Goal: Information Seeking & Learning: Learn about a topic

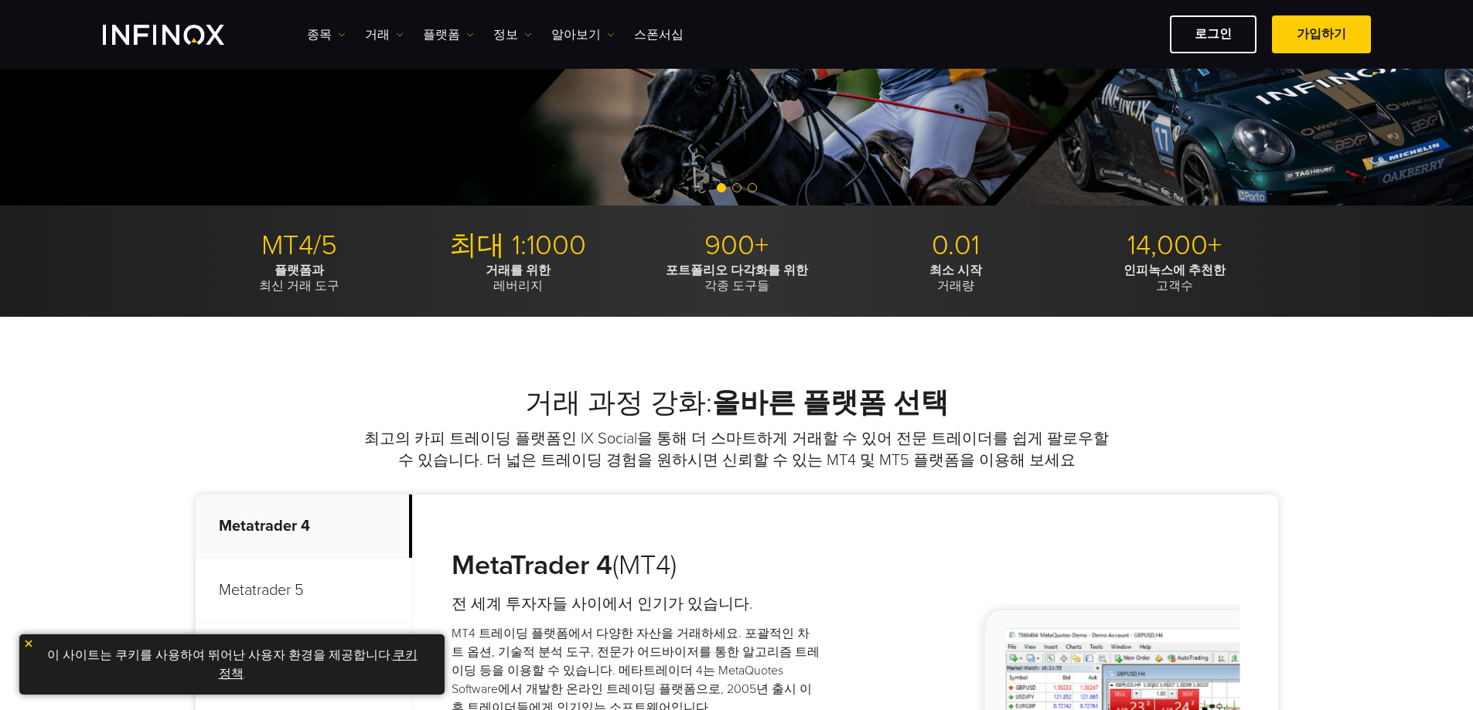
click at [733, 414] on strong "올바른 플랫폼 선택" at bounding box center [830, 402] width 237 height 33
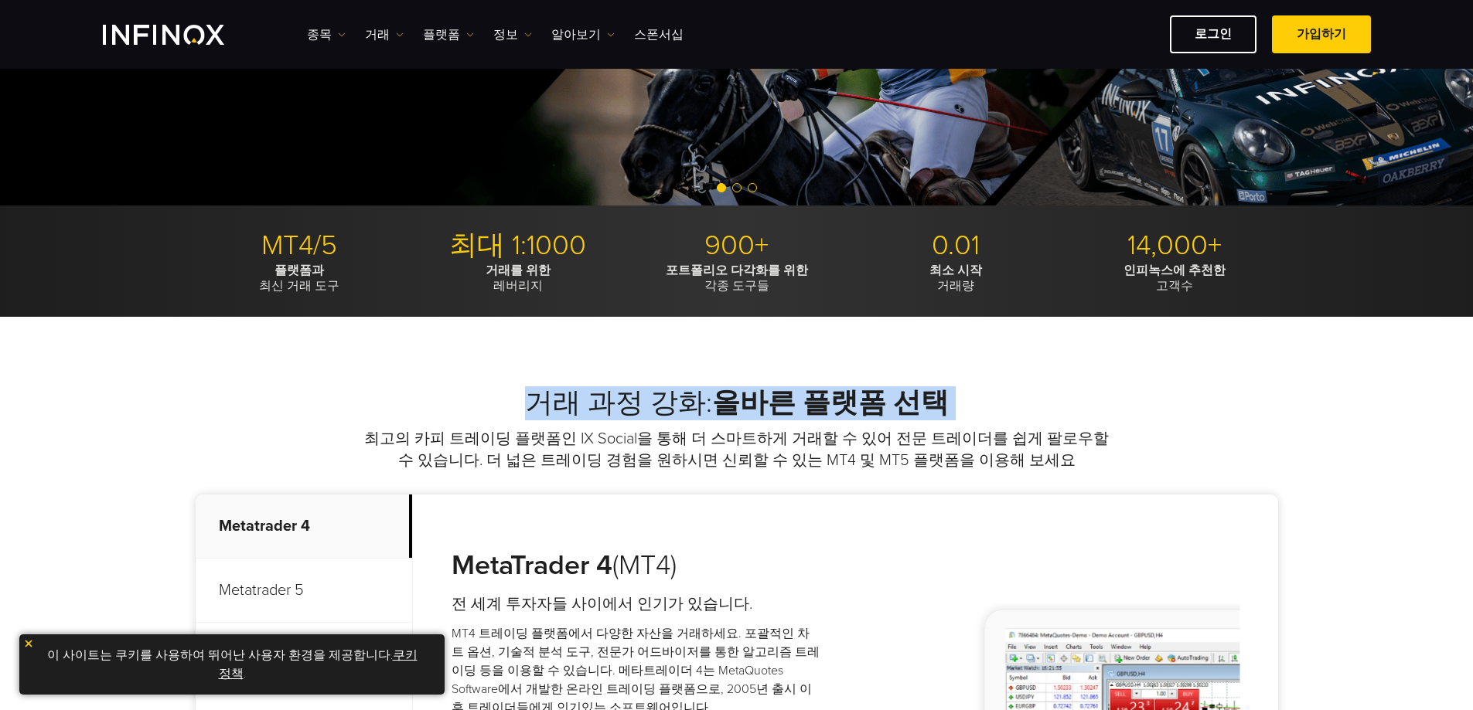
click at [733, 414] on strong "올바른 플랫폼 선택" at bounding box center [830, 402] width 237 height 33
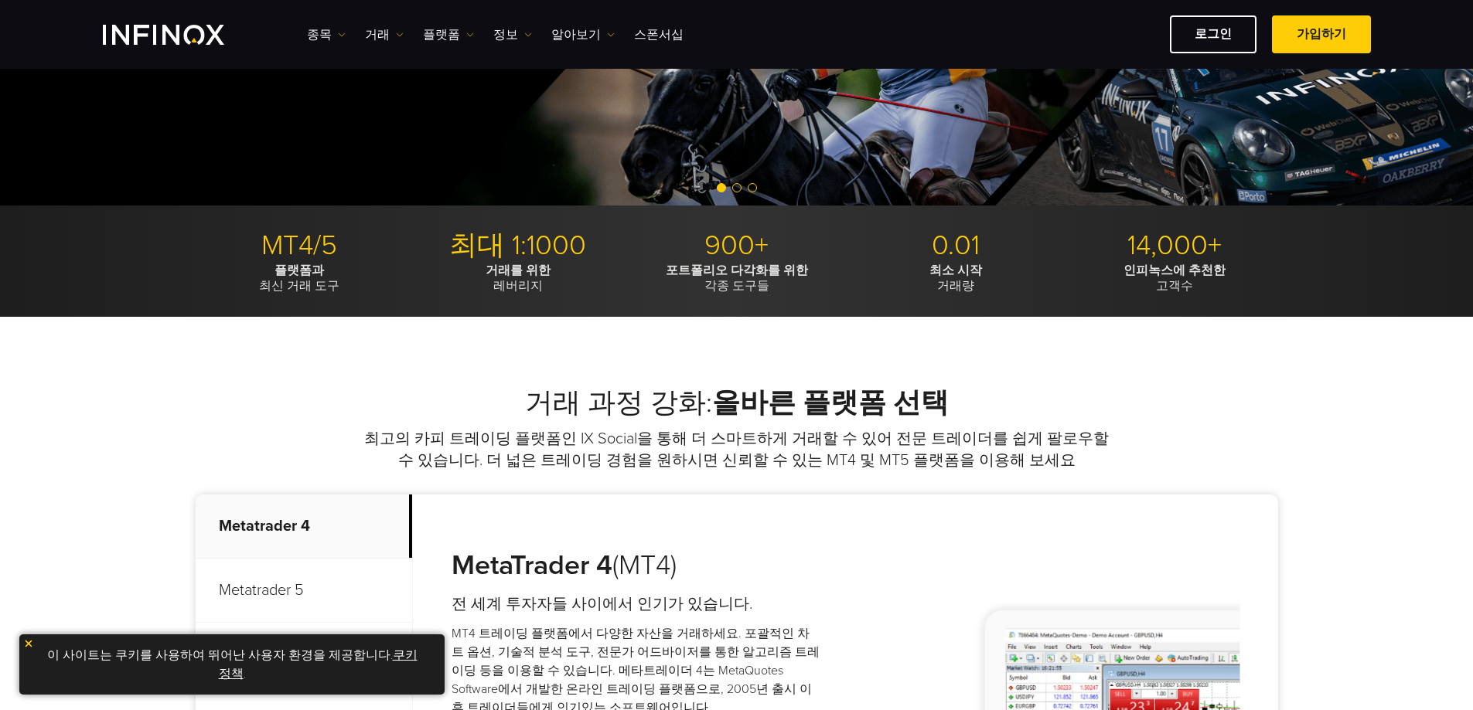
click at [734, 449] on p "최고의 카피 트레이딩 플랫폼인 IX Social을 통해 더 스마트하게 거래할 수 있어 전문 트레이더를 쉽게 팔로우할 수 있습니다. 더 넓은 트…" at bounding box center [737, 449] width 750 height 43
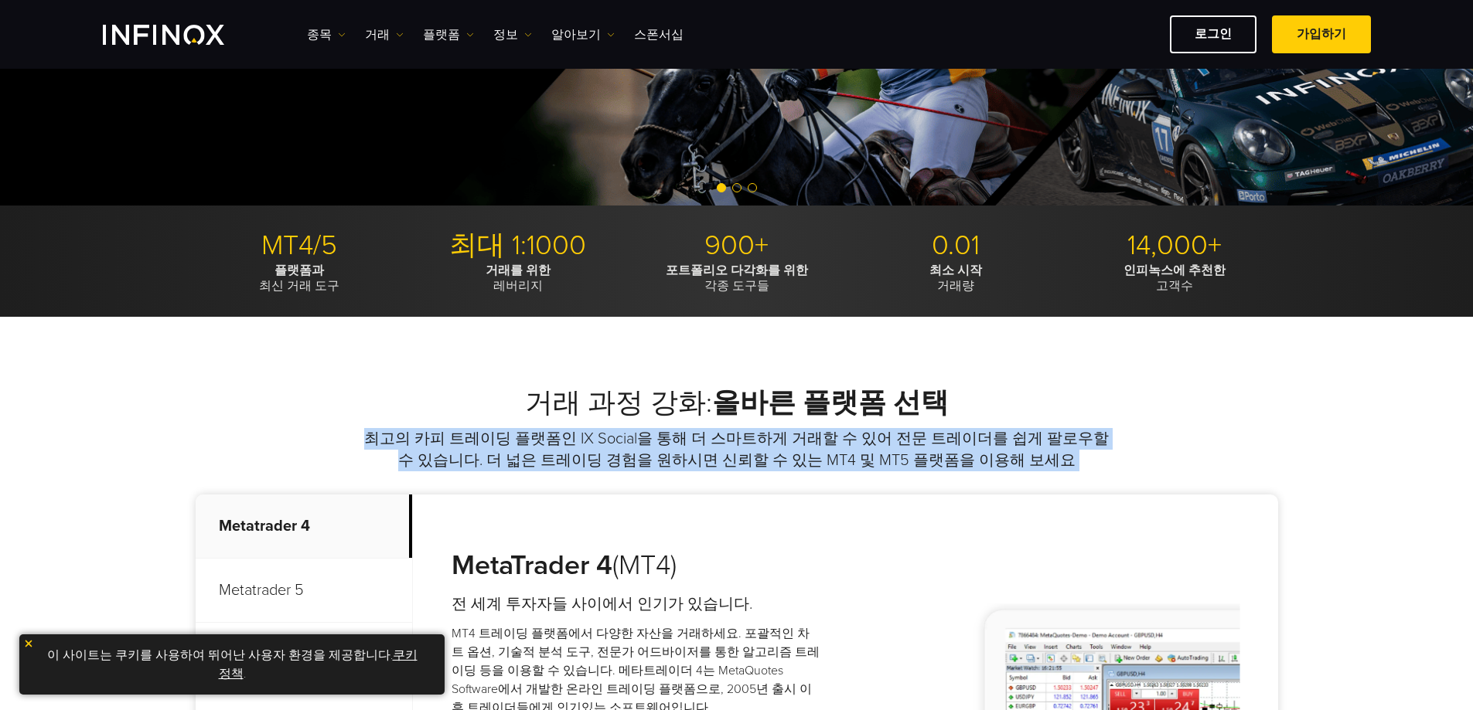
click at [734, 449] on p "최고의 카피 트레이딩 플랫폼인 IX Social을 통해 더 스마트하게 거래할 수 있어 전문 트레이더를 쉽게 팔로우할 수 있습니다. 더 넓은 트…" at bounding box center [737, 449] width 750 height 43
click at [738, 465] on p "최고의 카피 트레이딩 플랫폼인 IX Social을 통해 더 스마트하게 거래할 수 있어 전문 트레이더를 쉽게 팔로우할 수 있습니다. 더 넓은 트…" at bounding box center [737, 449] width 750 height 43
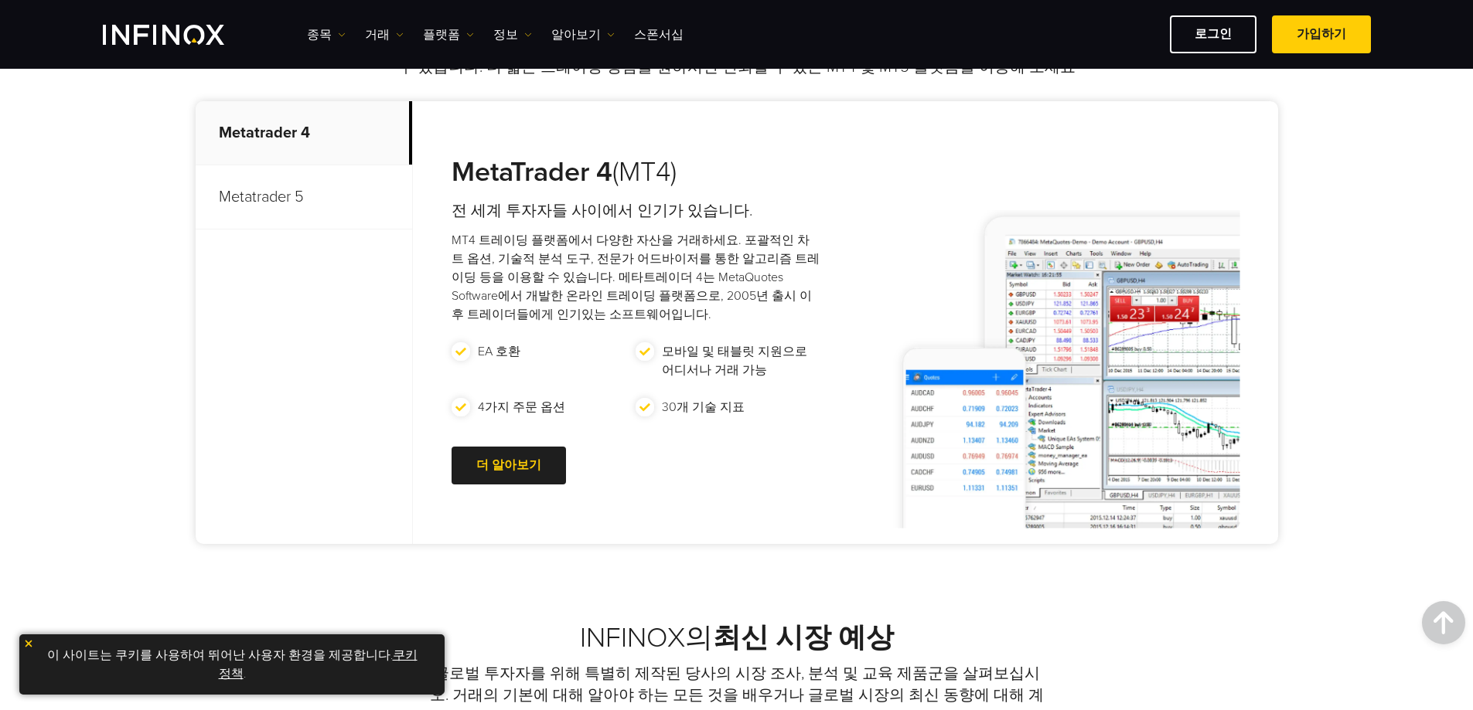
scroll to position [1005, 0]
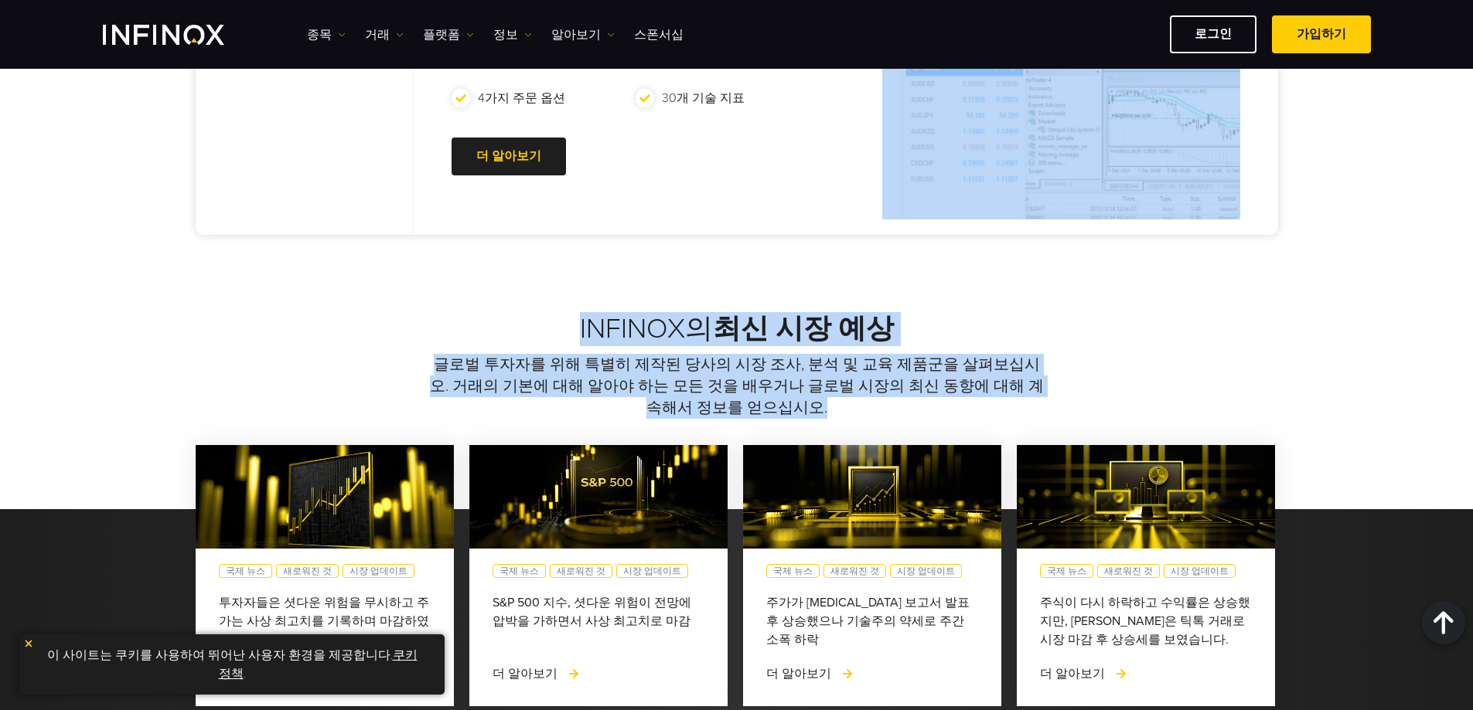
drag, startPoint x: 803, startPoint y: 403, endPoint x: 548, endPoint y: 257, distance: 293.6
click at [546, 257] on div "프리미엄 파트너십, INFINOX PARTNERS 로 비즈니스 발전 맞춤형 보수 계획과 전용 계정 관리를 통해 우수한 수익을 얻을 수 있어 진…" at bounding box center [736, 424] width 1473 height 2721
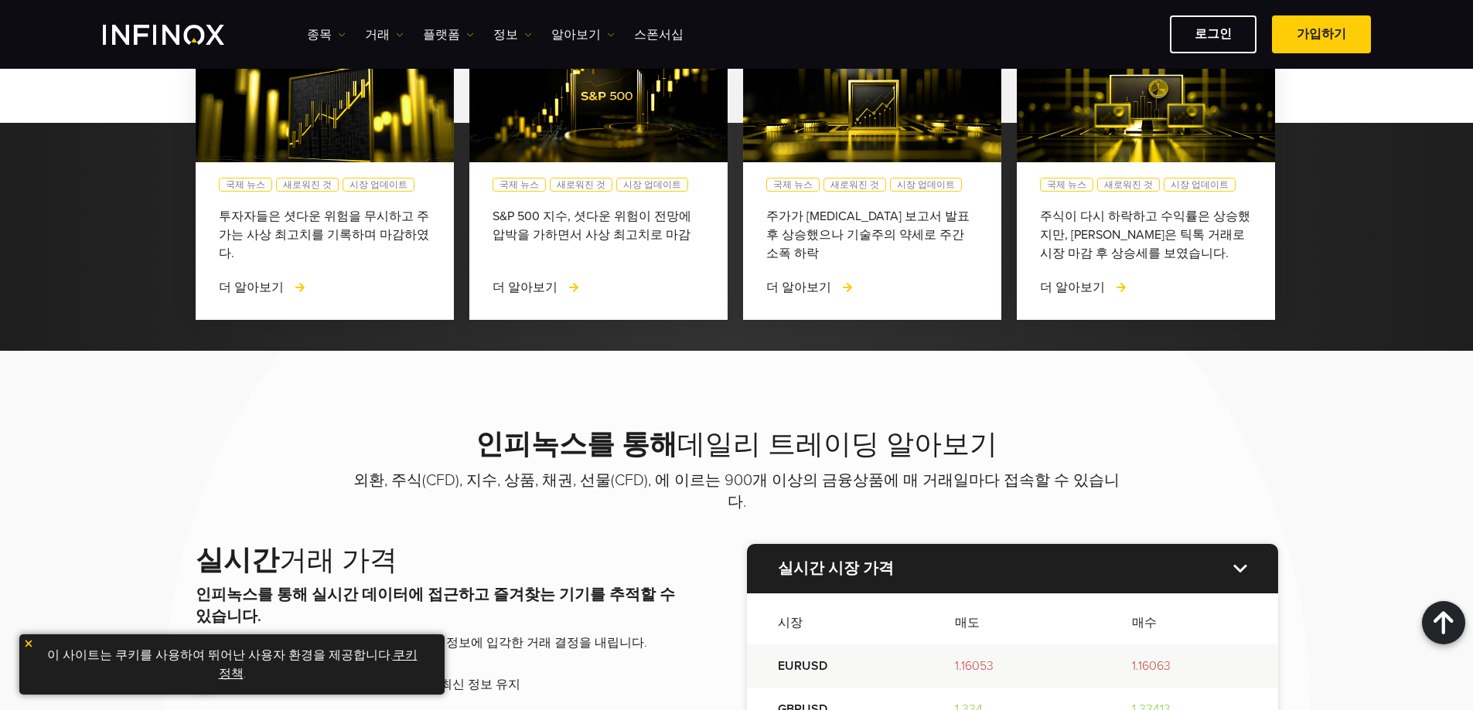
scroll to position [1701, 0]
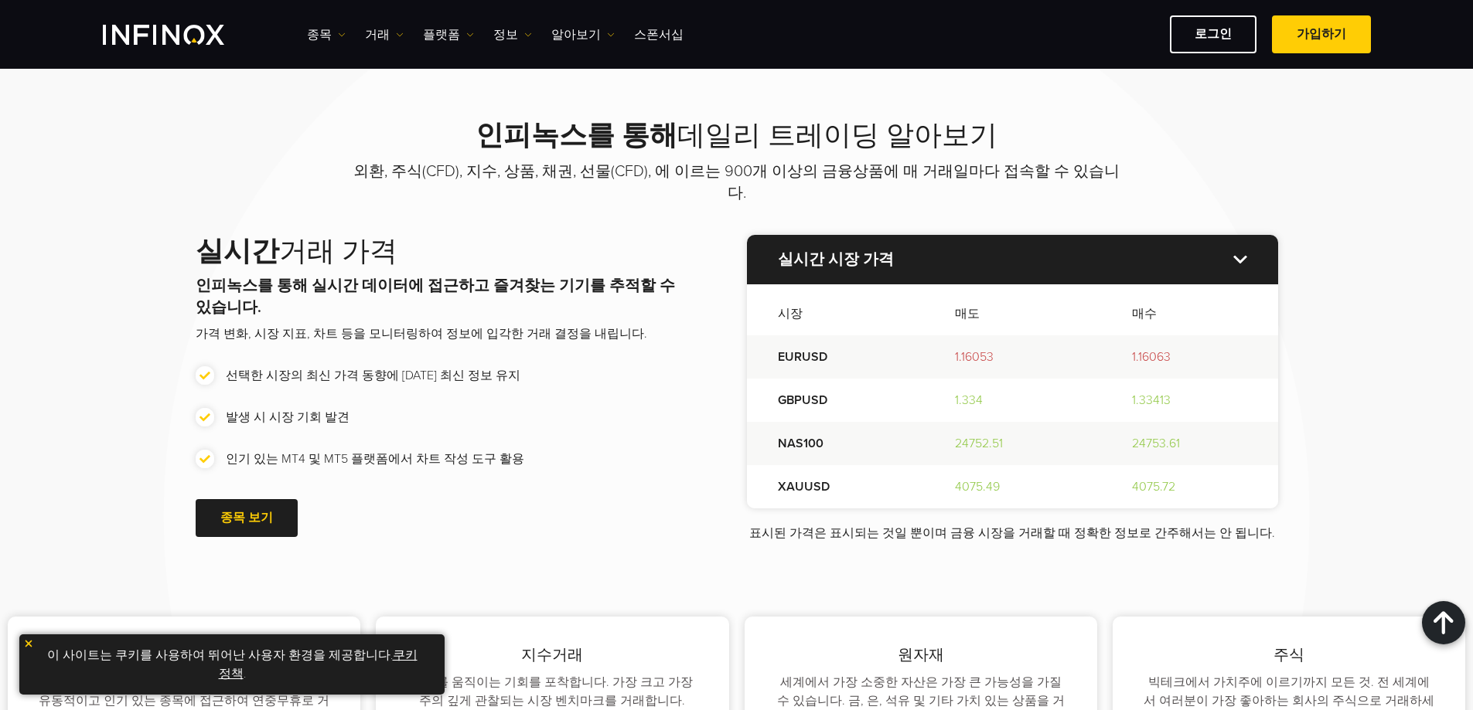
click at [585, 235] on h2 "실시간 거래 가격" at bounding box center [440, 252] width 489 height 34
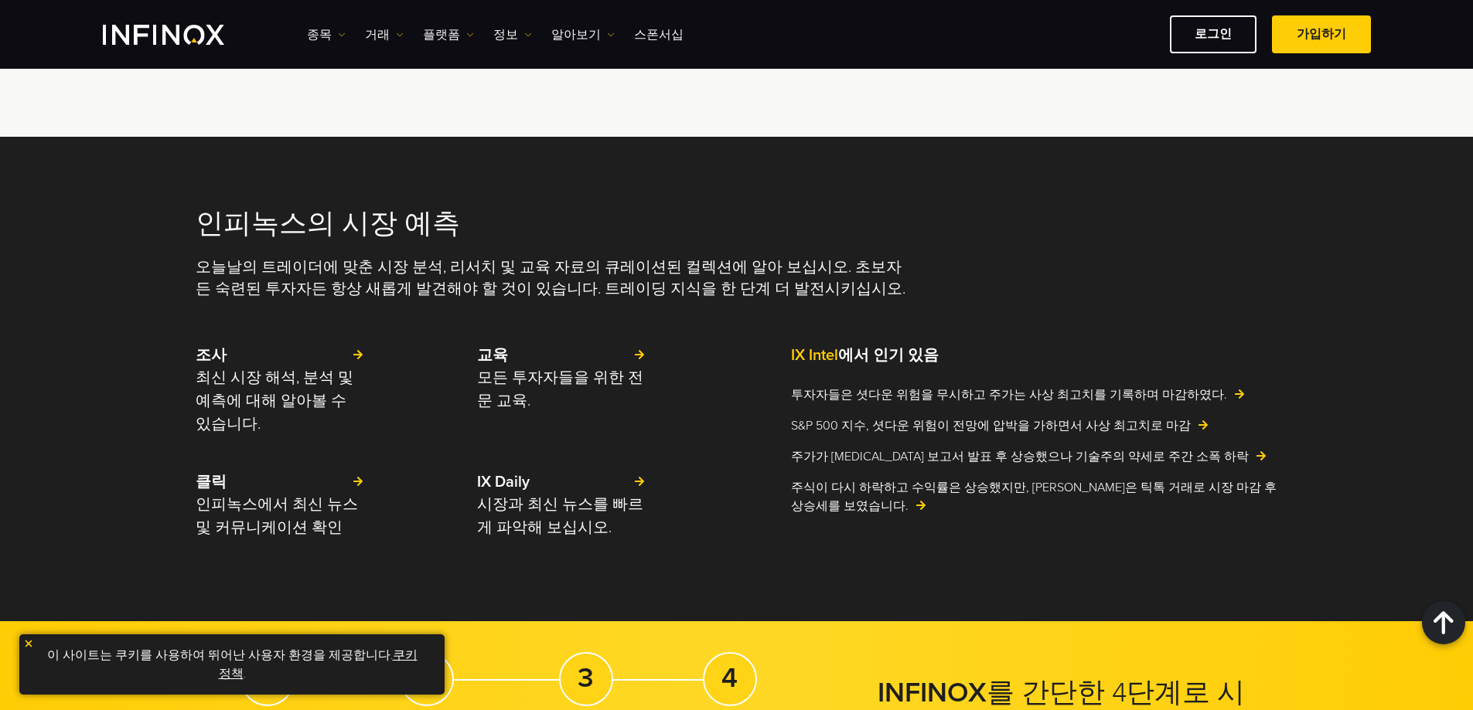
scroll to position [3285, 0]
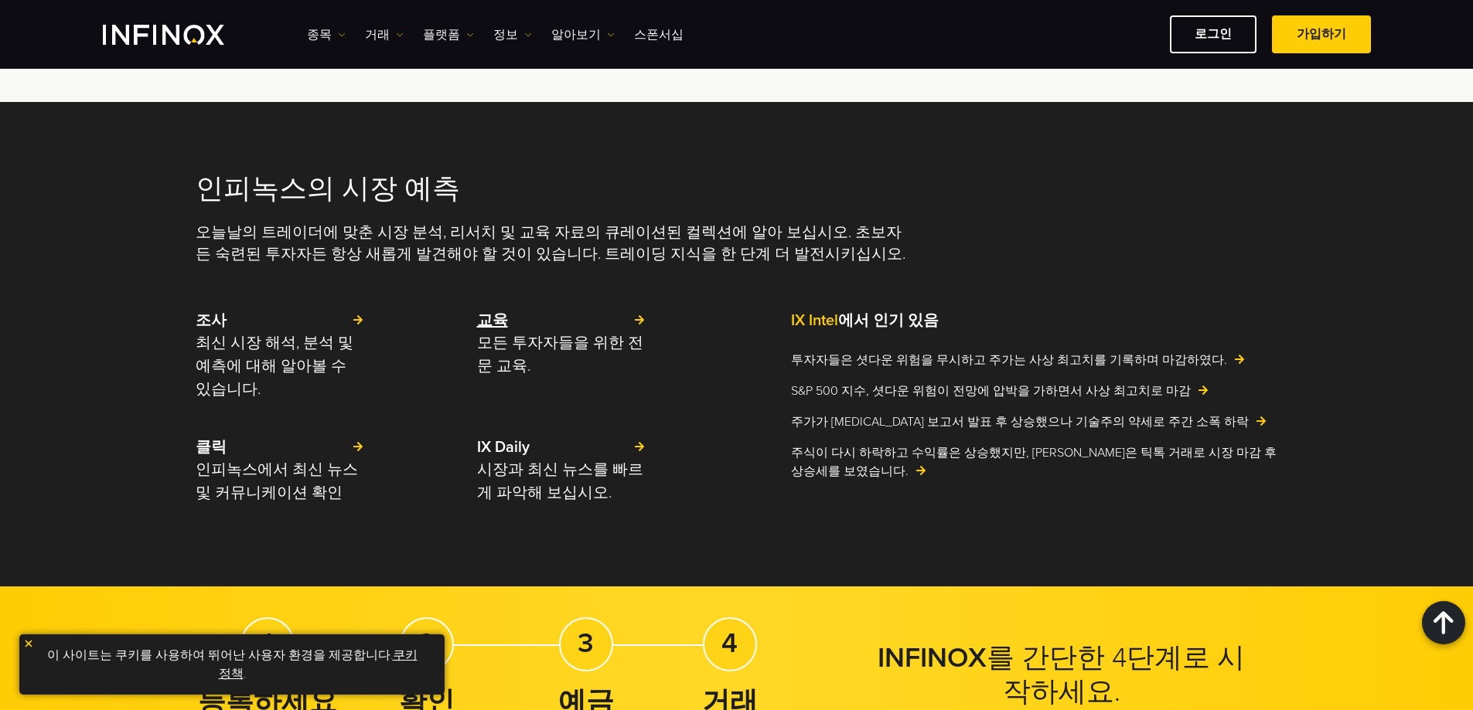
click at [622, 378] on p "모든 투자자들을 위한 전문 교육." at bounding box center [561, 355] width 169 height 46
click at [598, 332] on p "교육" at bounding box center [561, 321] width 169 height 22
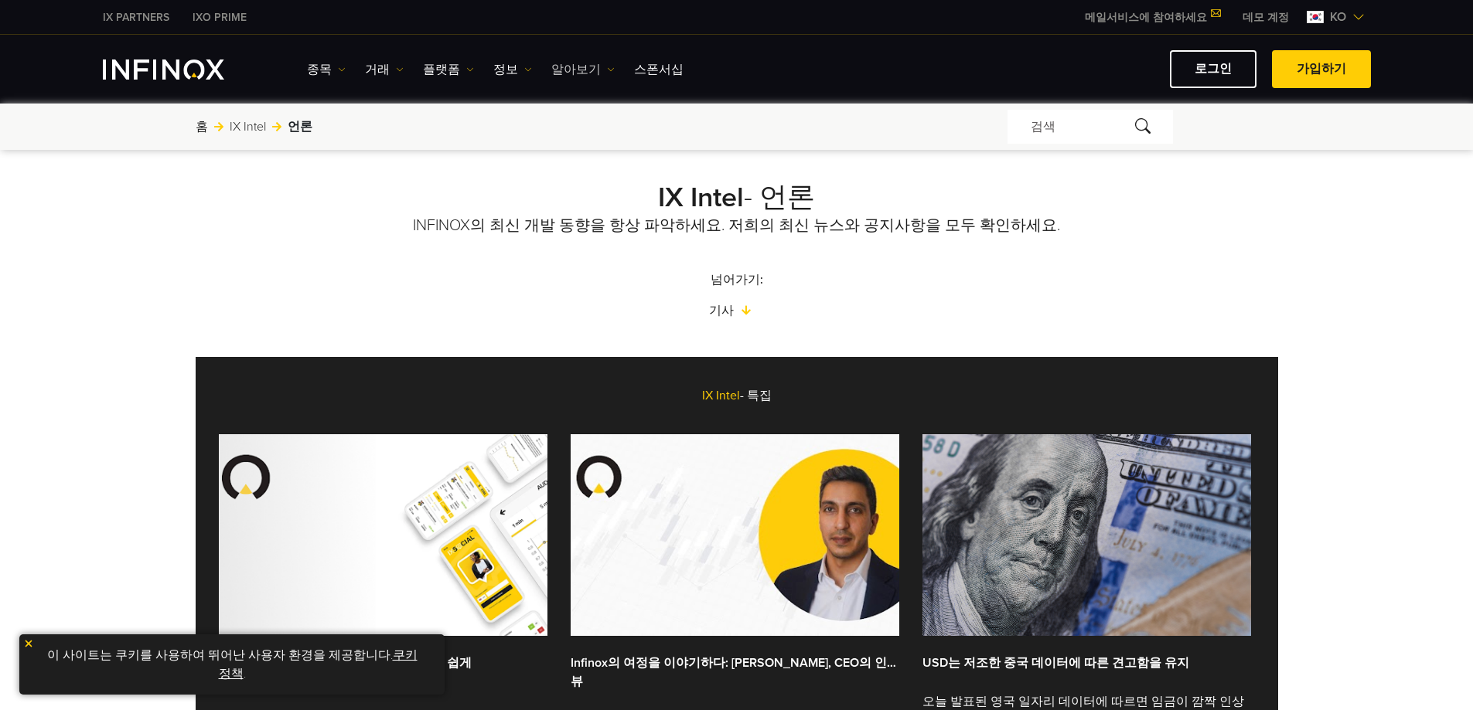
click at [586, 60] on link "알아보기" at bounding box center [582, 69] width 63 height 19
click at [499, 70] on link "정보" at bounding box center [512, 69] width 39 height 19
click at [451, 76] on link "플랫폼" at bounding box center [448, 69] width 51 height 19
click at [464, 194] on link "INFINOX 플랫폼" at bounding box center [482, 185] width 118 height 33
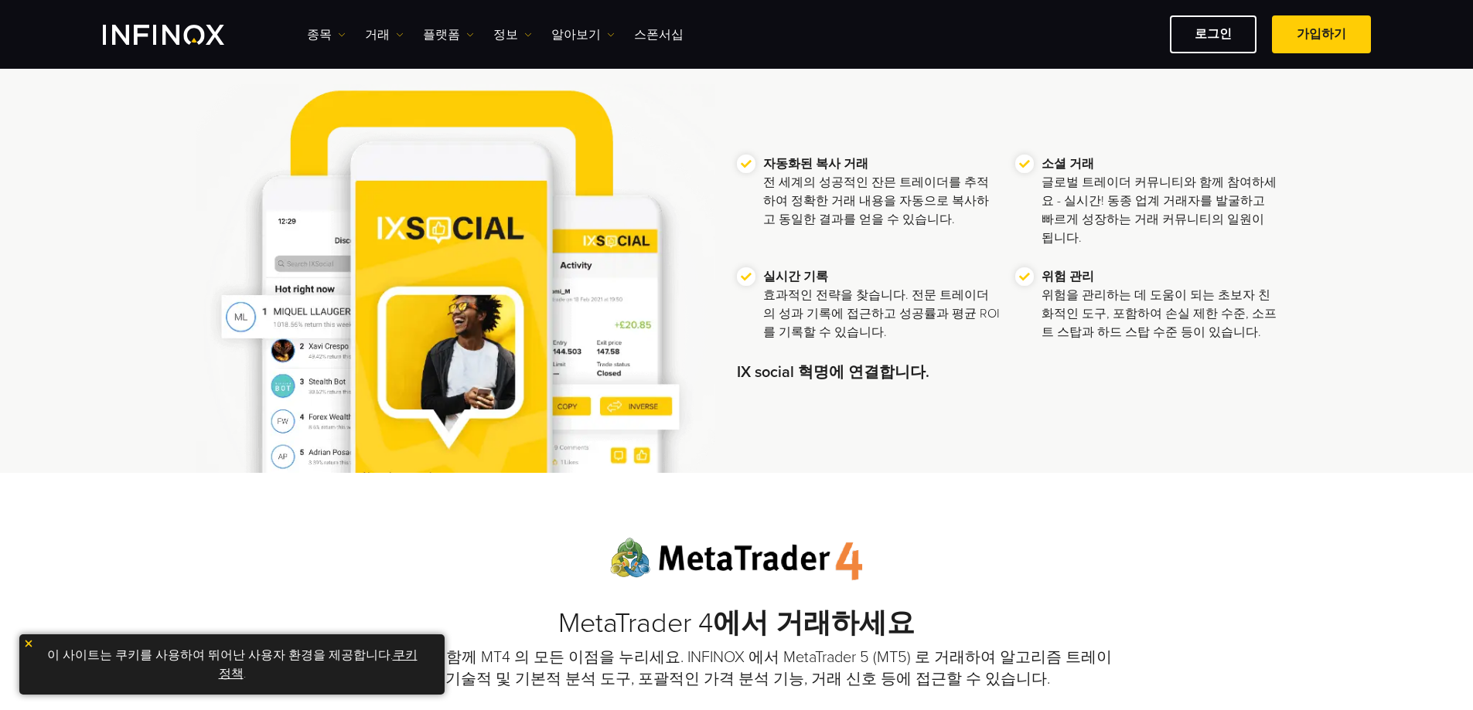
scroll to position [464, 0]
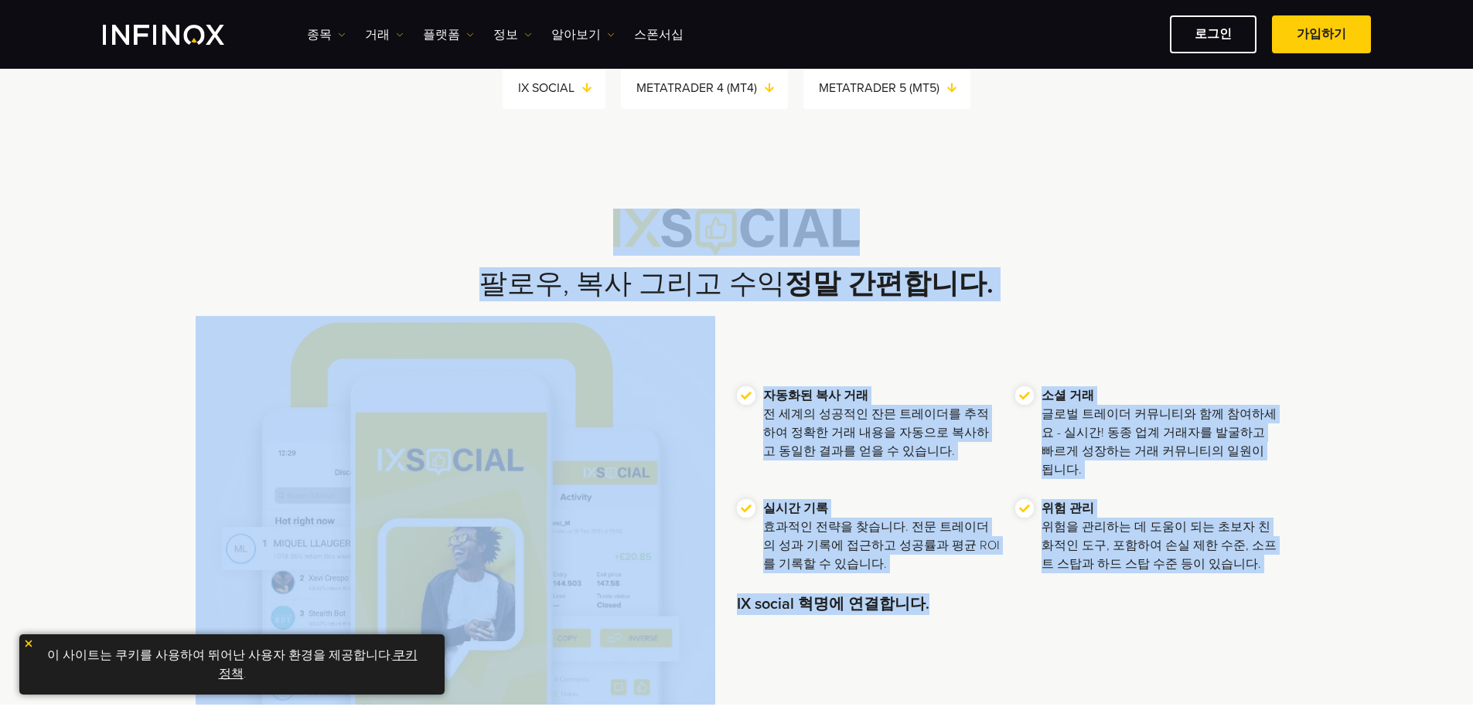
drag, startPoint x: 1156, startPoint y: 585, endPoint x: 388, endPoint y: 218, distance: 851.6
click at [389, 216] on div "팔로우, 복사 그리고 수익 정말 간편합니다. 자동화된 복사 거래 전 세계의 성공적인 잔믄 트레이더를 추적하여 정확한 거래 내용을 자동으로 복사…" at bounding box center [736, 457] width 1113 height 496
click at [870, 552] on p "실시간 기록 효과적인 전략을 찾습니다. 전문 트레이더의 성과 기록에 접근하고 성공률과 평균 ROI를 기록할 수 있습니다." at bounding box center [881, 536] width 237 height 74
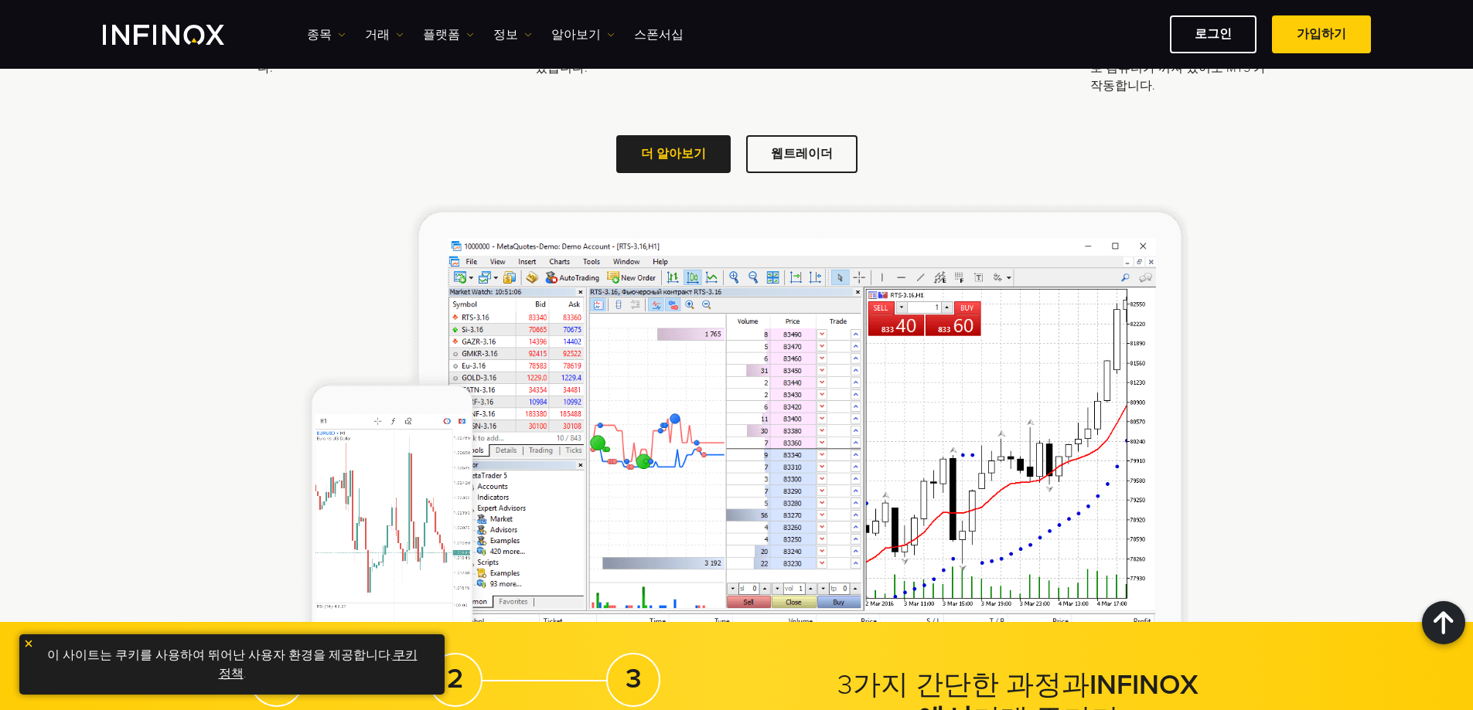
scroll to position [1855, 0]
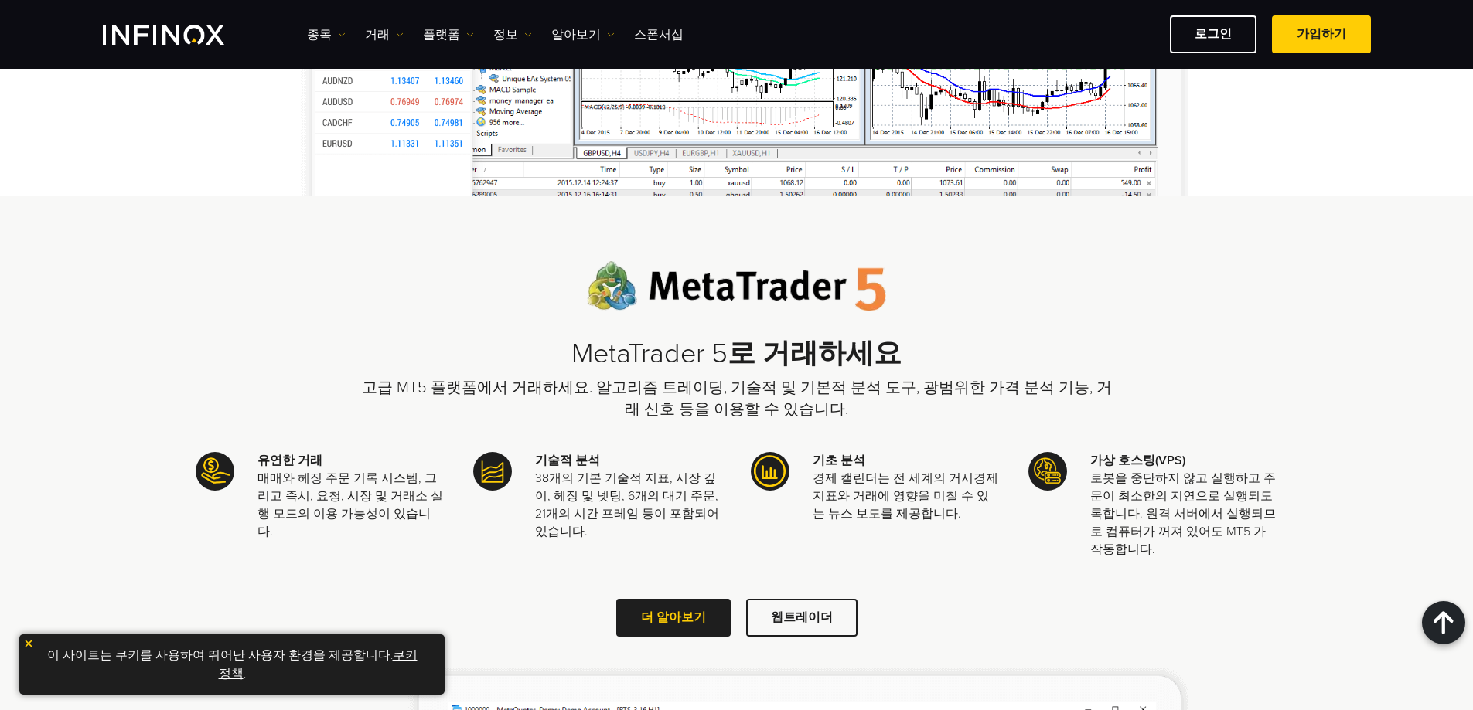
click at [768, 381] on p "고급 MT5 플랫폼에서 거래하세요. 알고리즘 트레이딩, 기술적 및 기본적 분석 도구, 광범위한 가격 분석 기능, 거래 신호 등을 이용할 수 있…" at bounding box center [737, 398] width 758 height 43
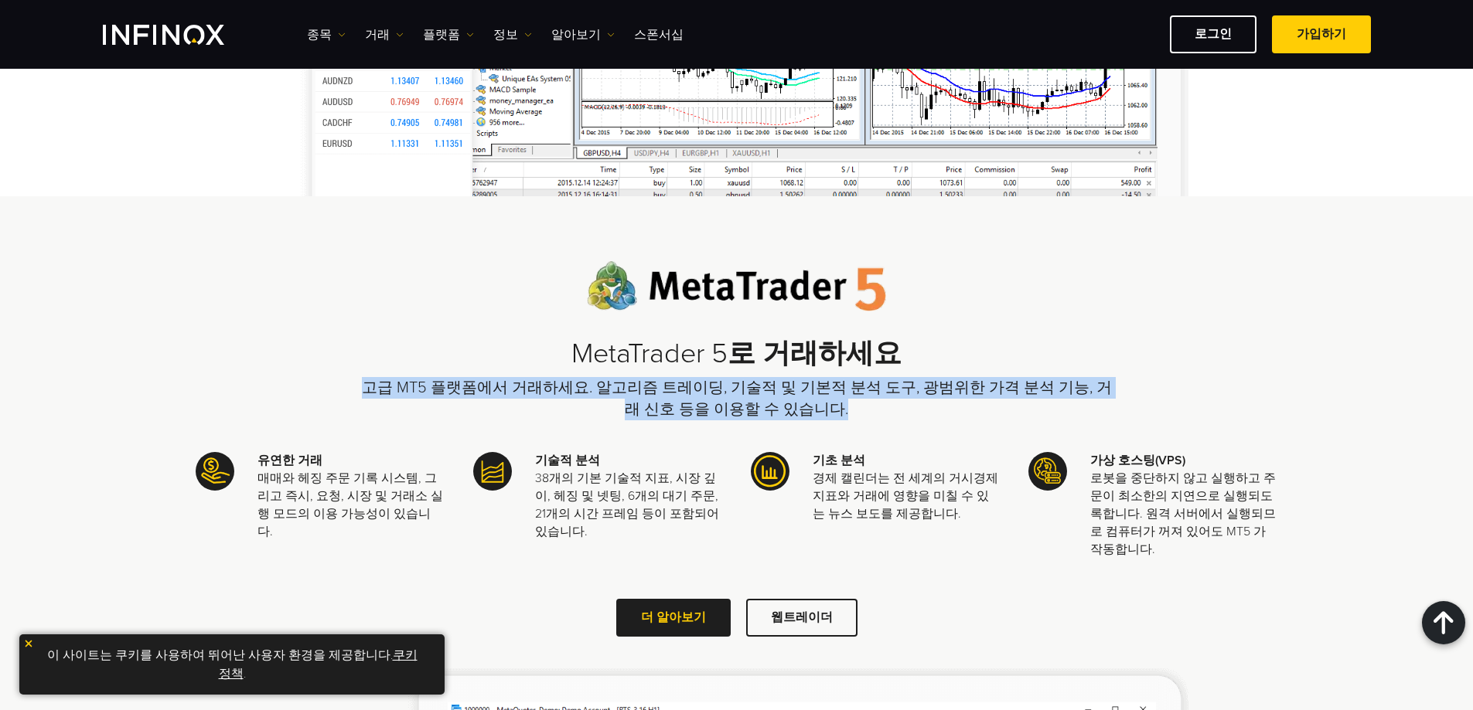
click at [768, 381] on p "고급 MT5 플랫폼에서 거래하세요. 알고리즘 트레이딩, 기술적 및 기본적 분석 도구, 광범위한 가격 분석 기능, 거래 신호 등을 이용할 수 있…" at bounding box center [737, 398] width 758 height 43
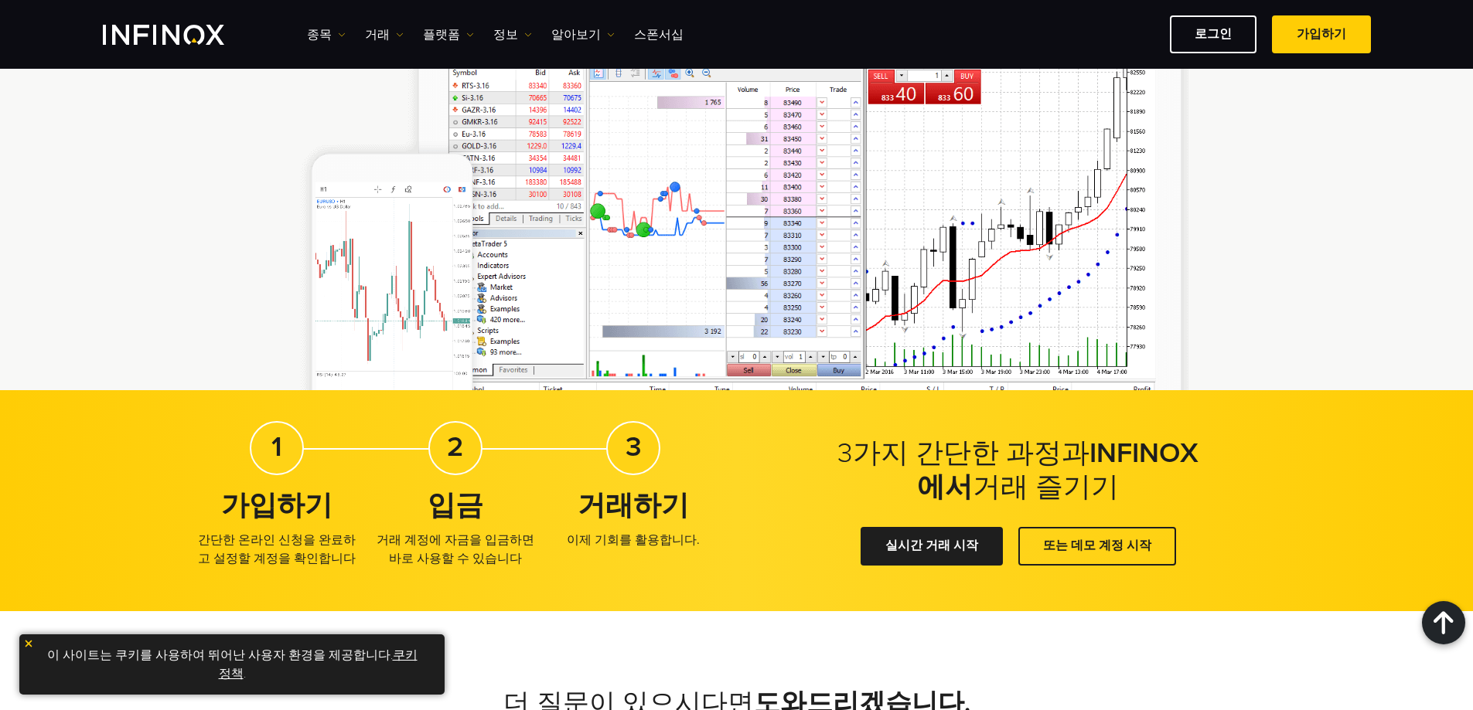
scroll to position [3015, 0]
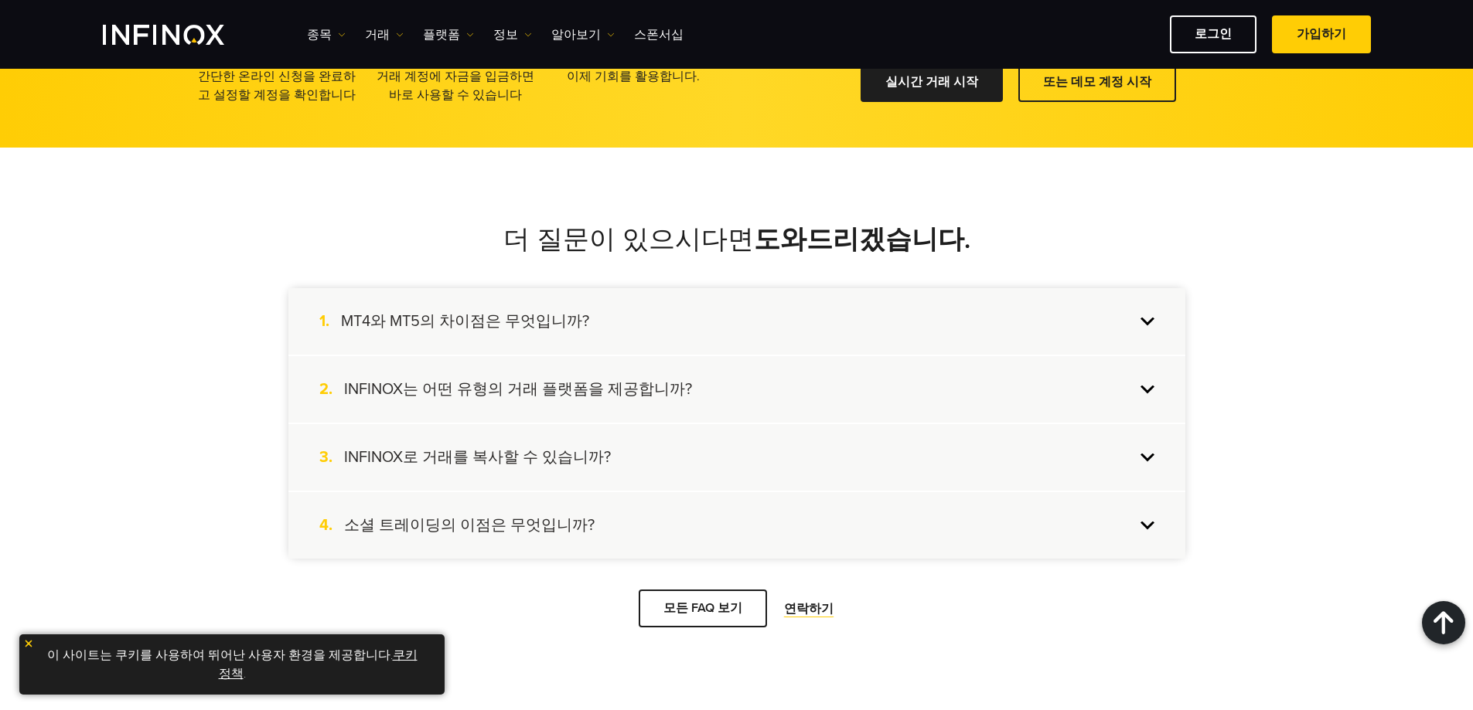
click at [978, 350] on div "1. MT4와 MT5의 차이점은 무엇입니까?" at bounding box center [736, 321] width 897 height 66
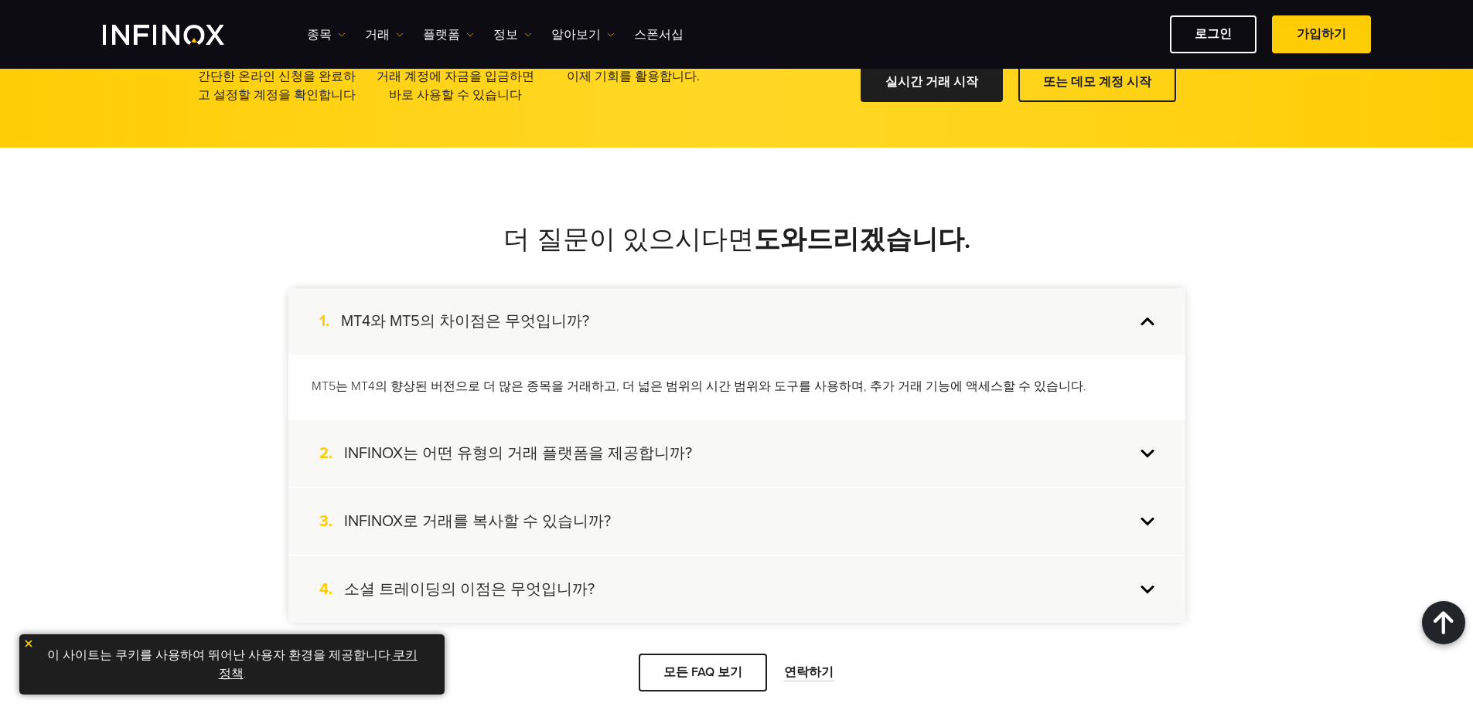
click at [897, 456] on div "2. INFINOX는 어떤 유형의 거래 플랫폼을 제공합니까?" at bounding box center [736, 453] width 897 height 66
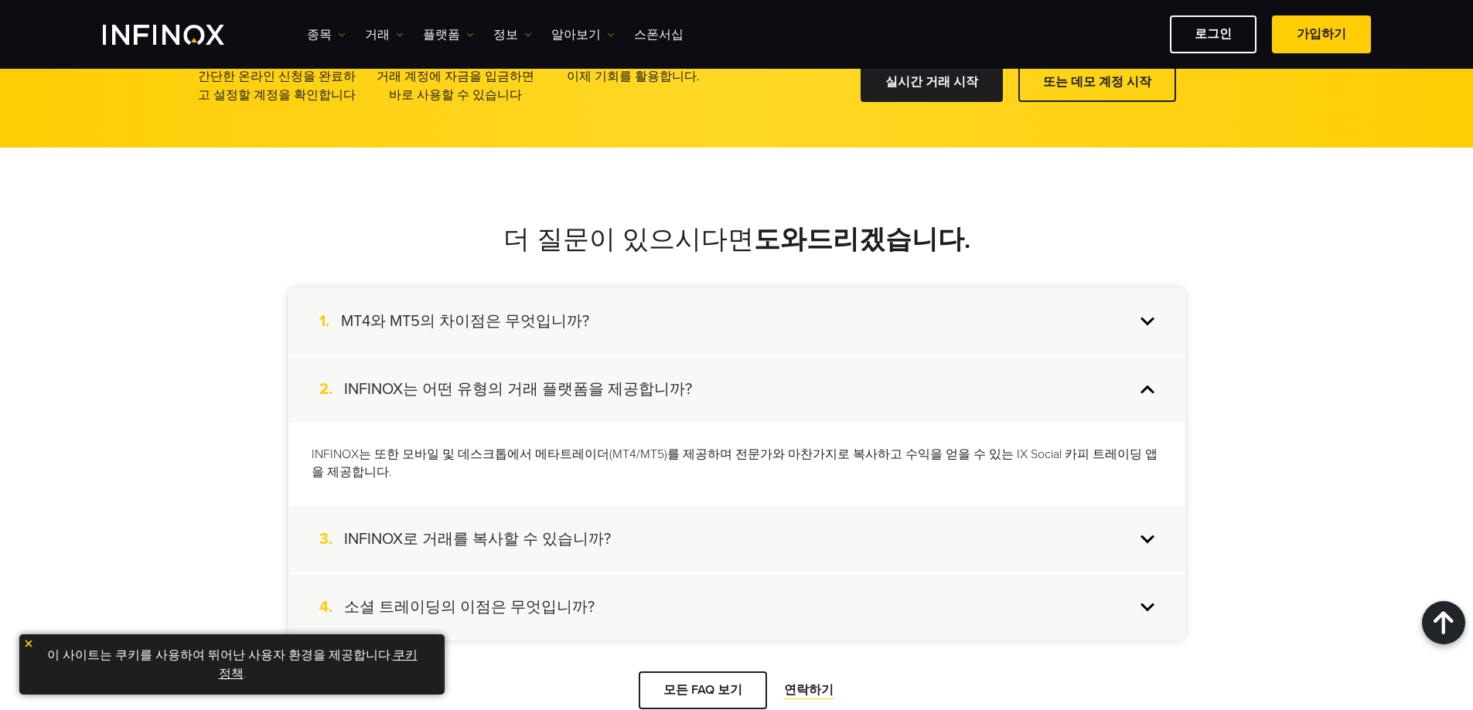
click at [824, 539] on div "3. INFINOX로 거래를 복사할 수 있습니까?" at bounding box center [736, 539] width 897 height 66
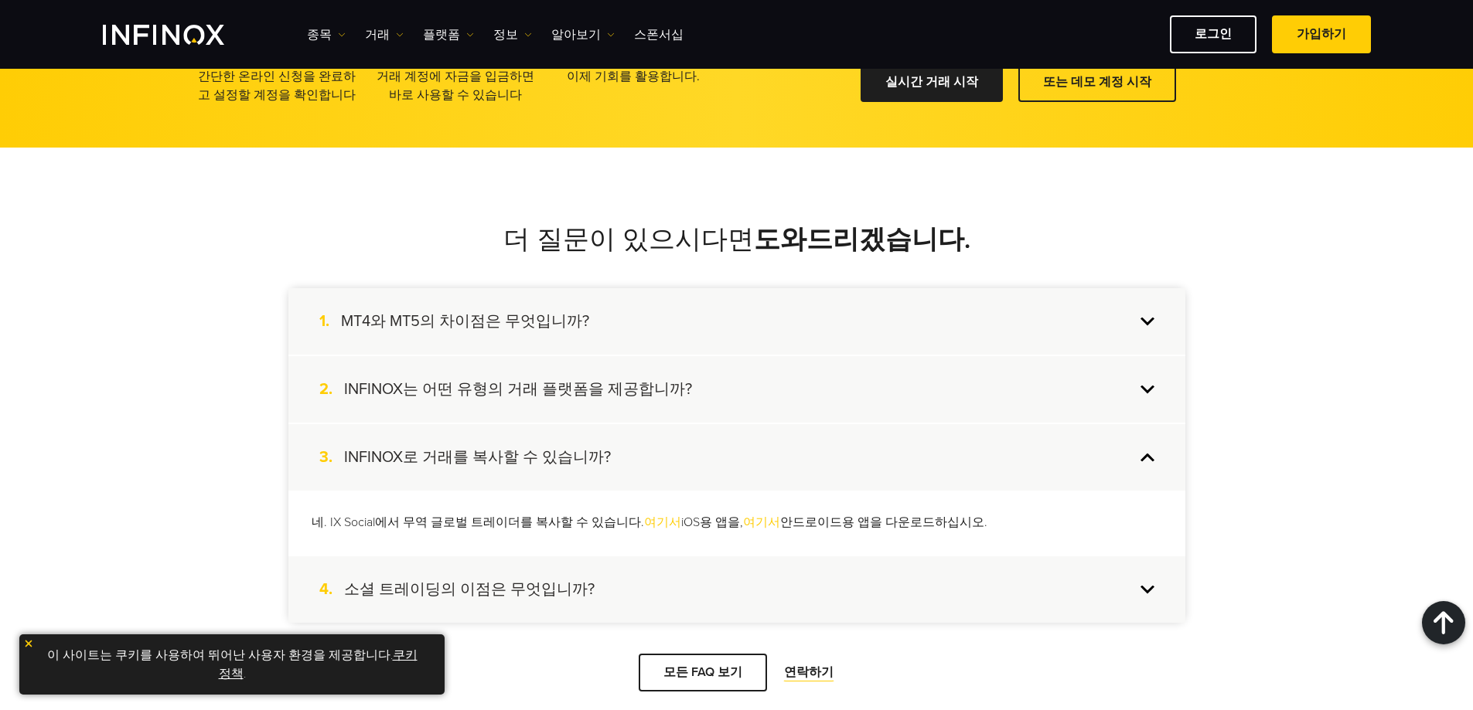
click at [852, 380] on div "2. INFINOX는 어떤 유형의 거래 플랫폼을 제공합니까?" at bounding box center [736, 389] width 897 height 66
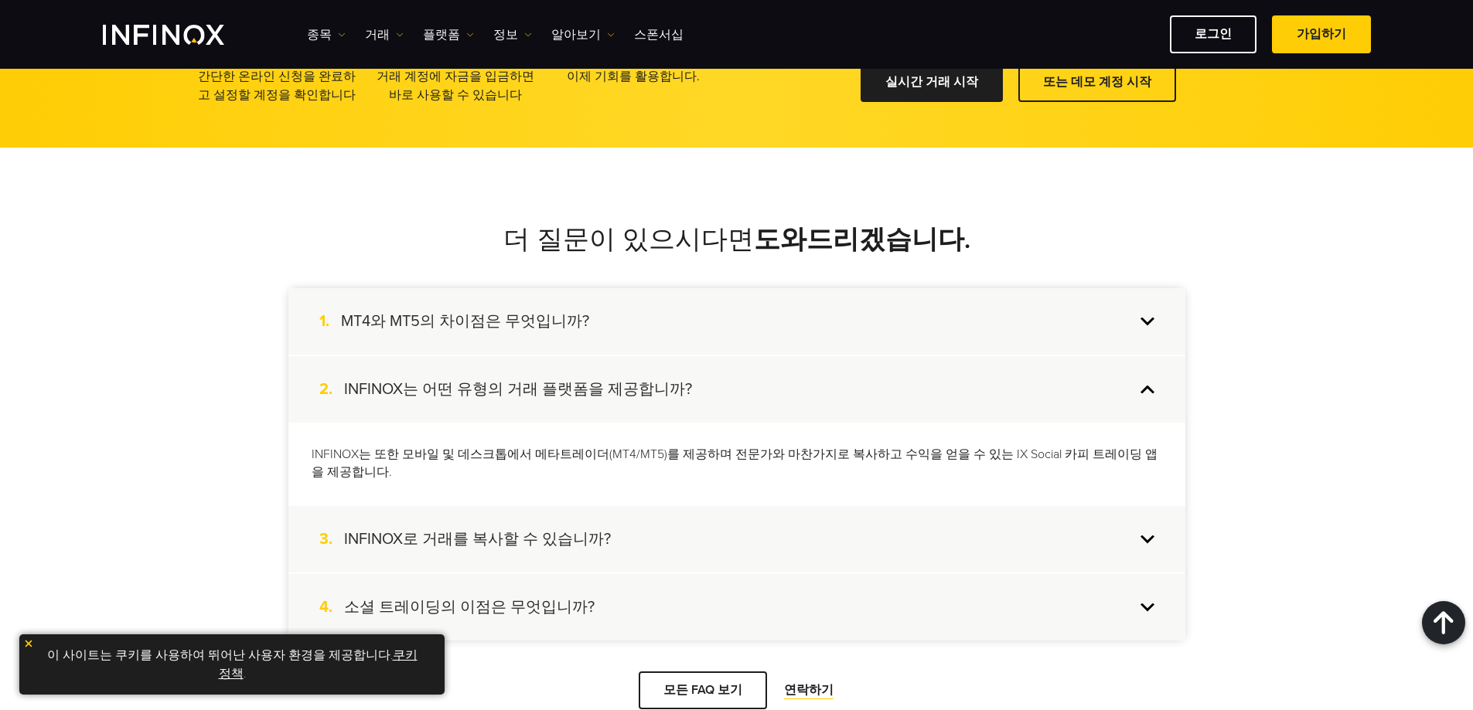
click at [850, 526] on div "3. INFINOX로 거래를 복사할 수 있습니까?" at bounding box center [736, 539] width 897 height 66
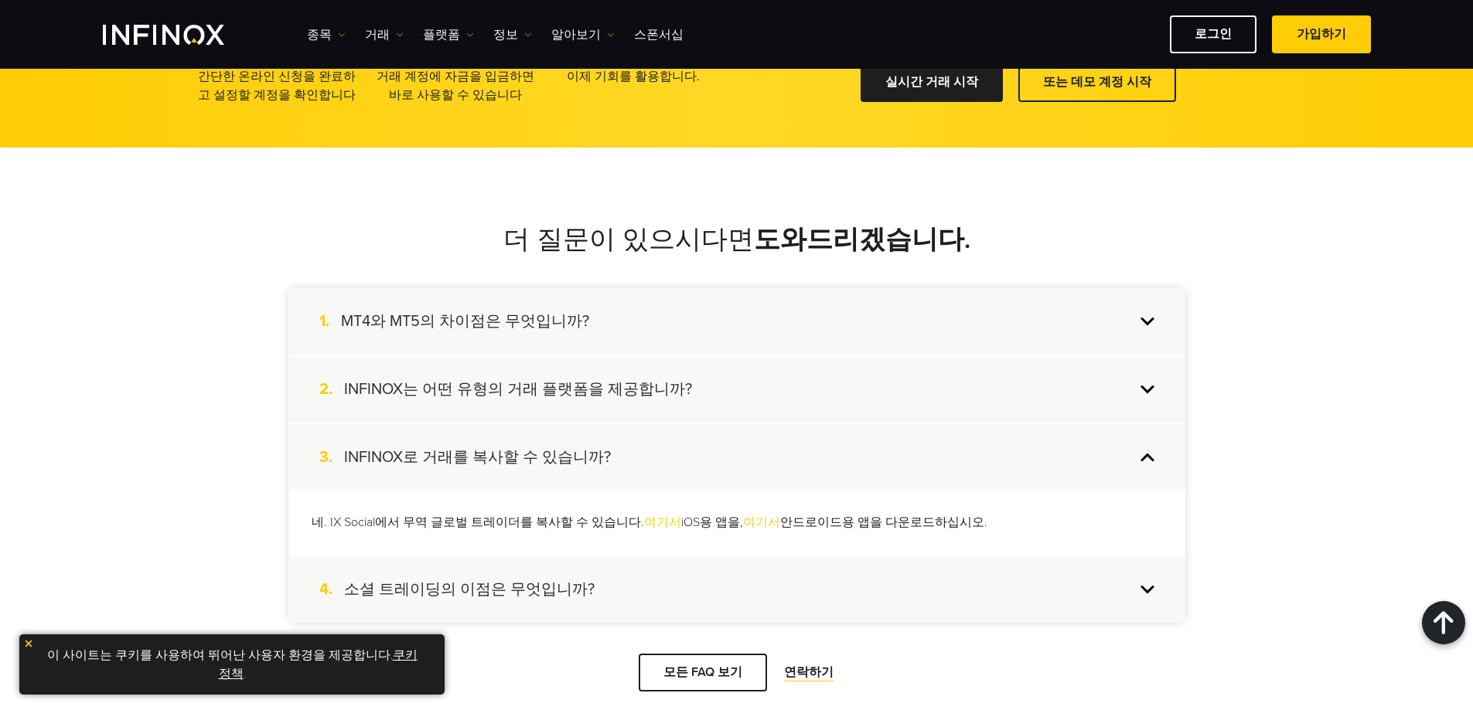
scroll to position [3169, 0]
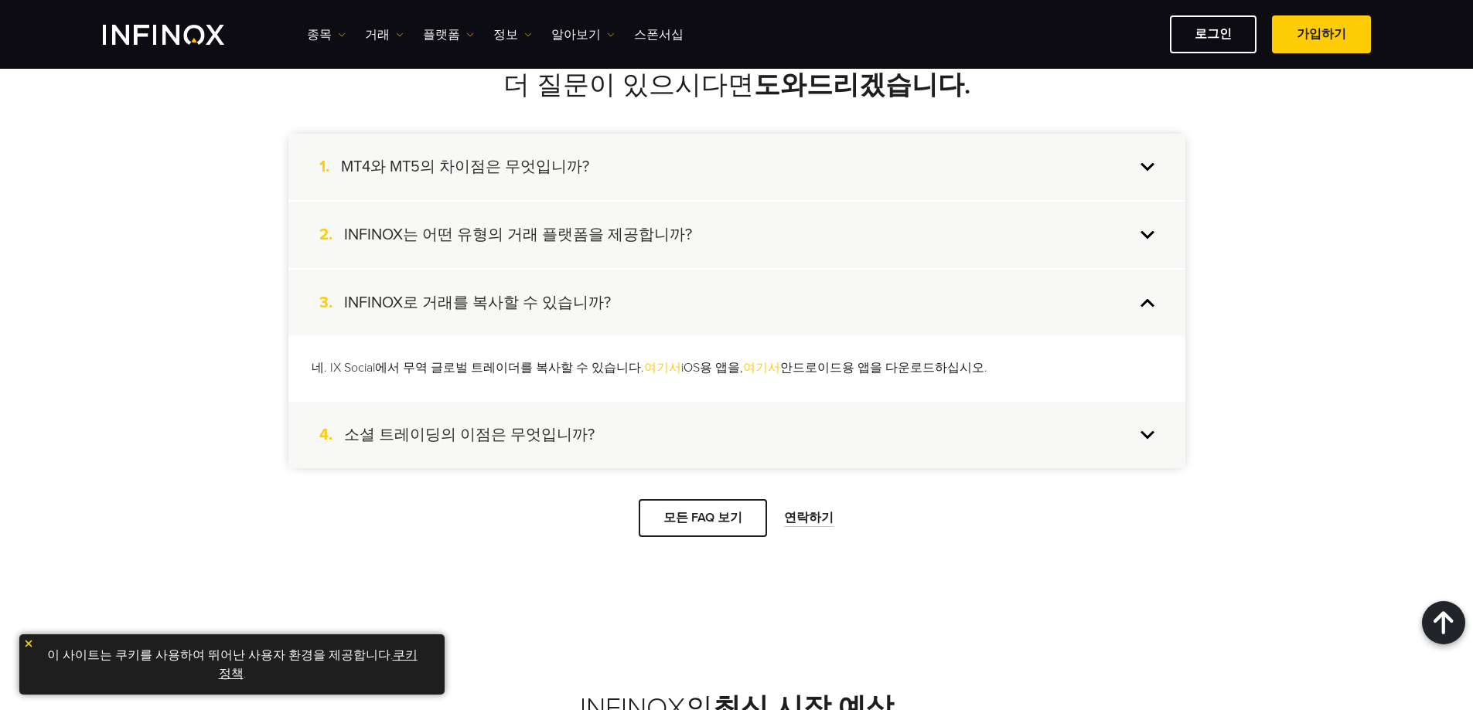
click at [849, 427] on div "4. 소셜 트레이딩의 이점은 무엇입니까?" at bounding box center [736, 435] width 897 height 66
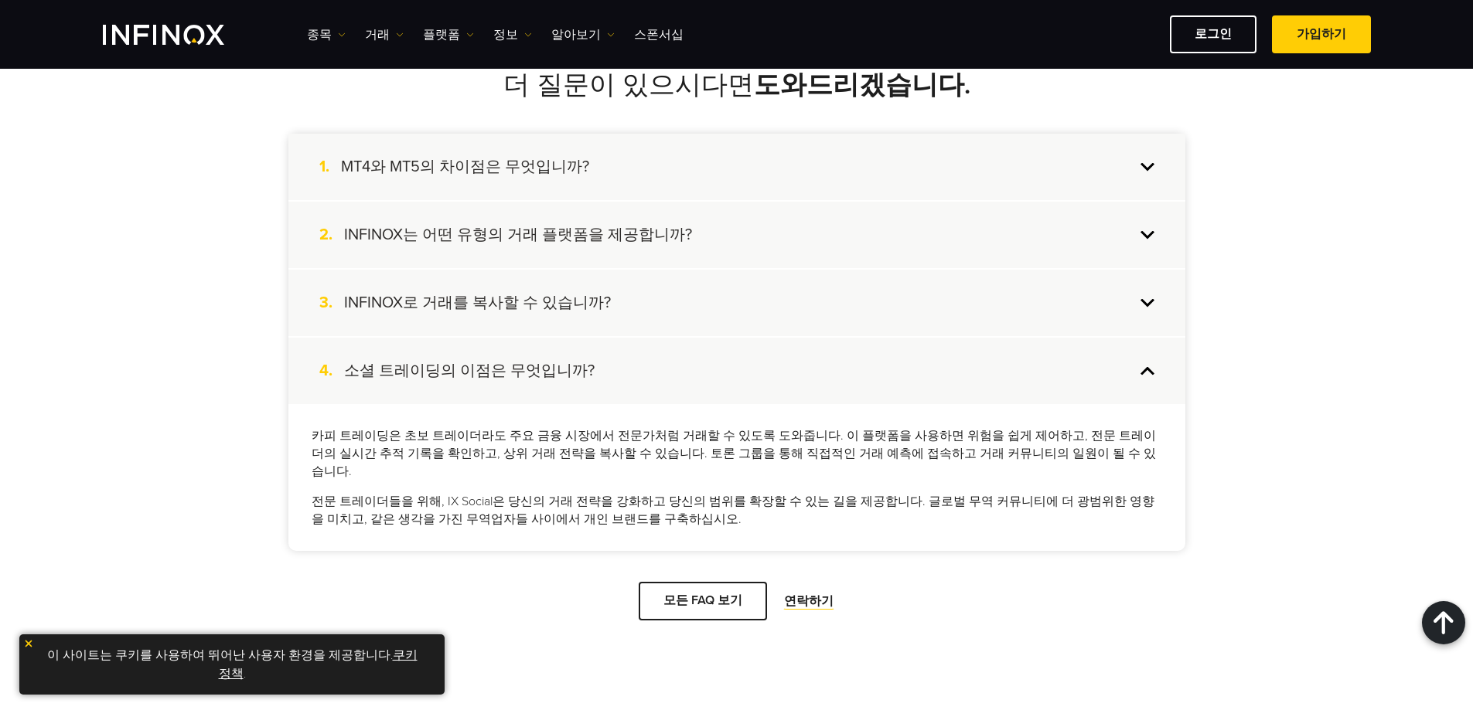
click at [853, 308] on div "3. INFINOX로 거래를 복사할 수 있습니까?" at bounding box center [736, 303] width 897 height 66
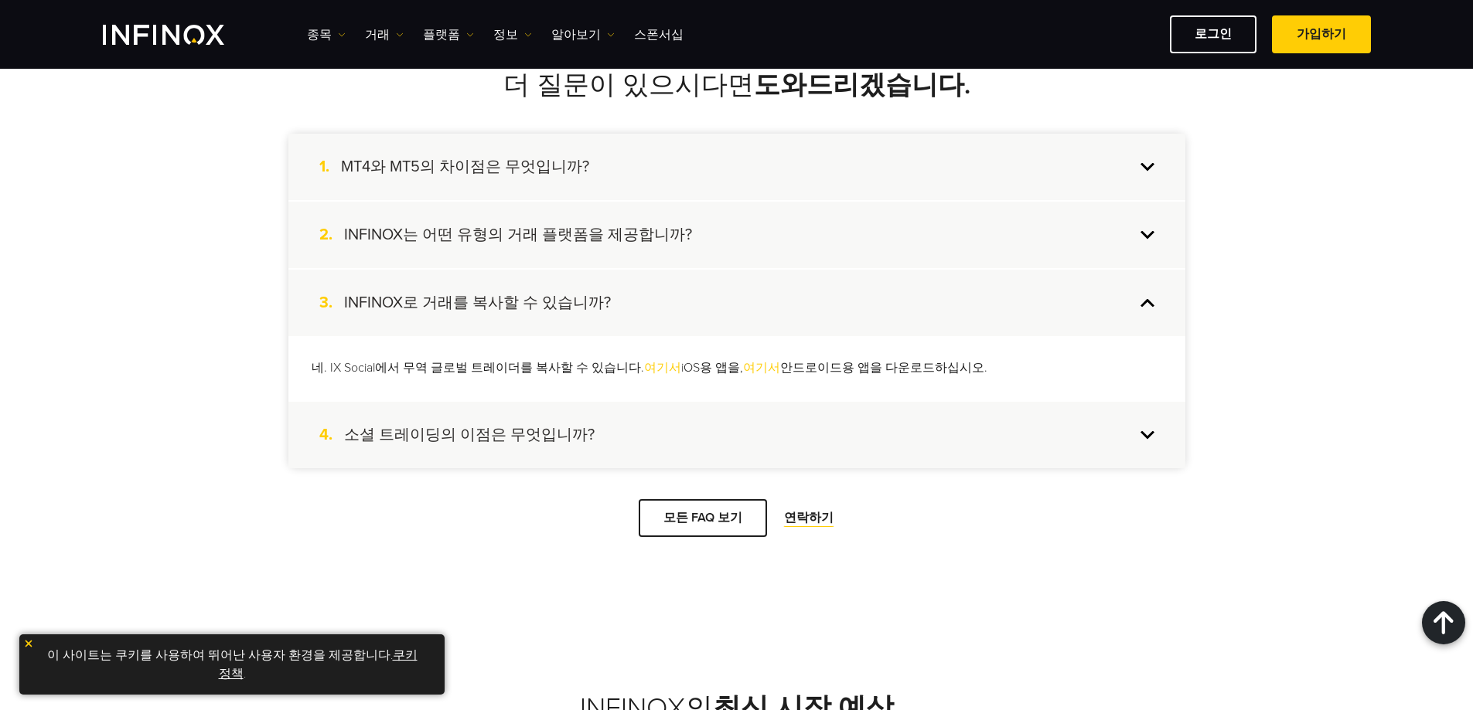
click at [1023, 448] on div "4. 소셜 트레이딩의 이점은 무엇입니까?" at bounding box center [736, 435] width 897 height 66
